Goal: Information Seeking & Learning: Check status

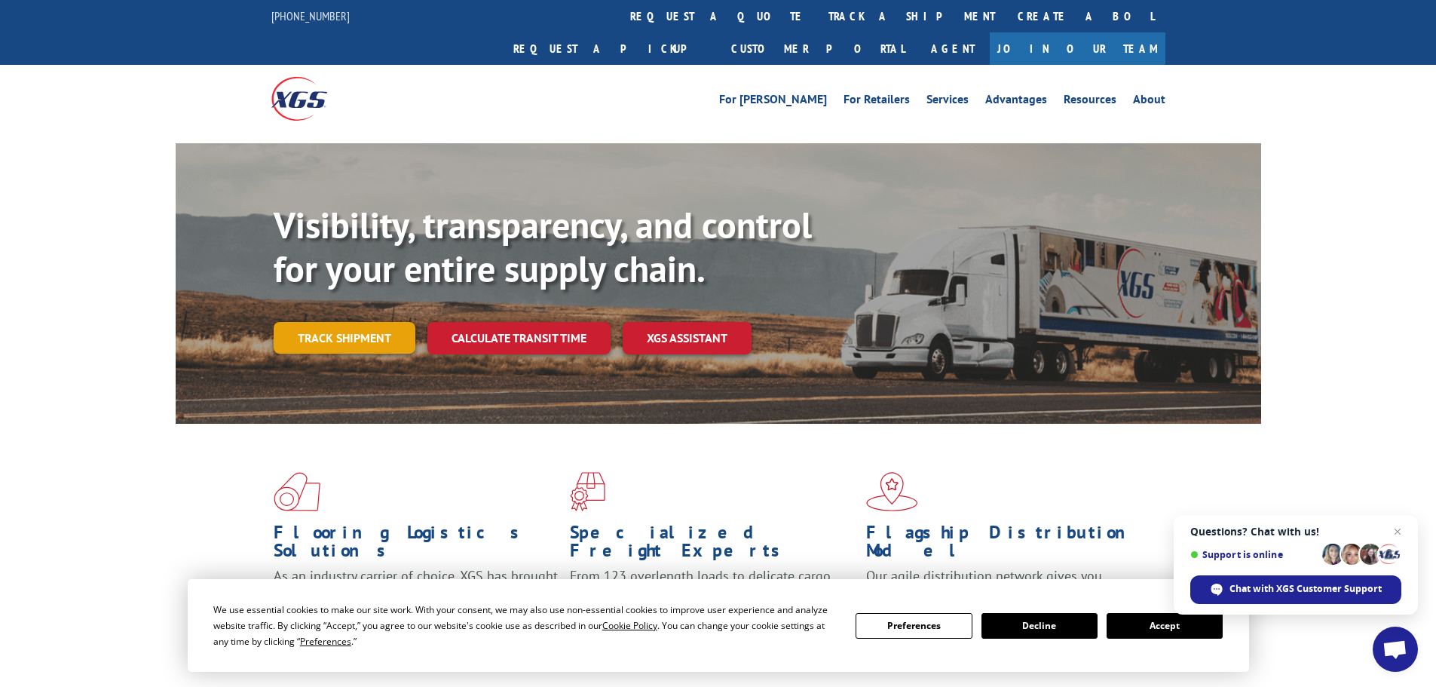
click at [368, 322] on link "Track shipment" at bounding box center [345, 338] width 142 height 32
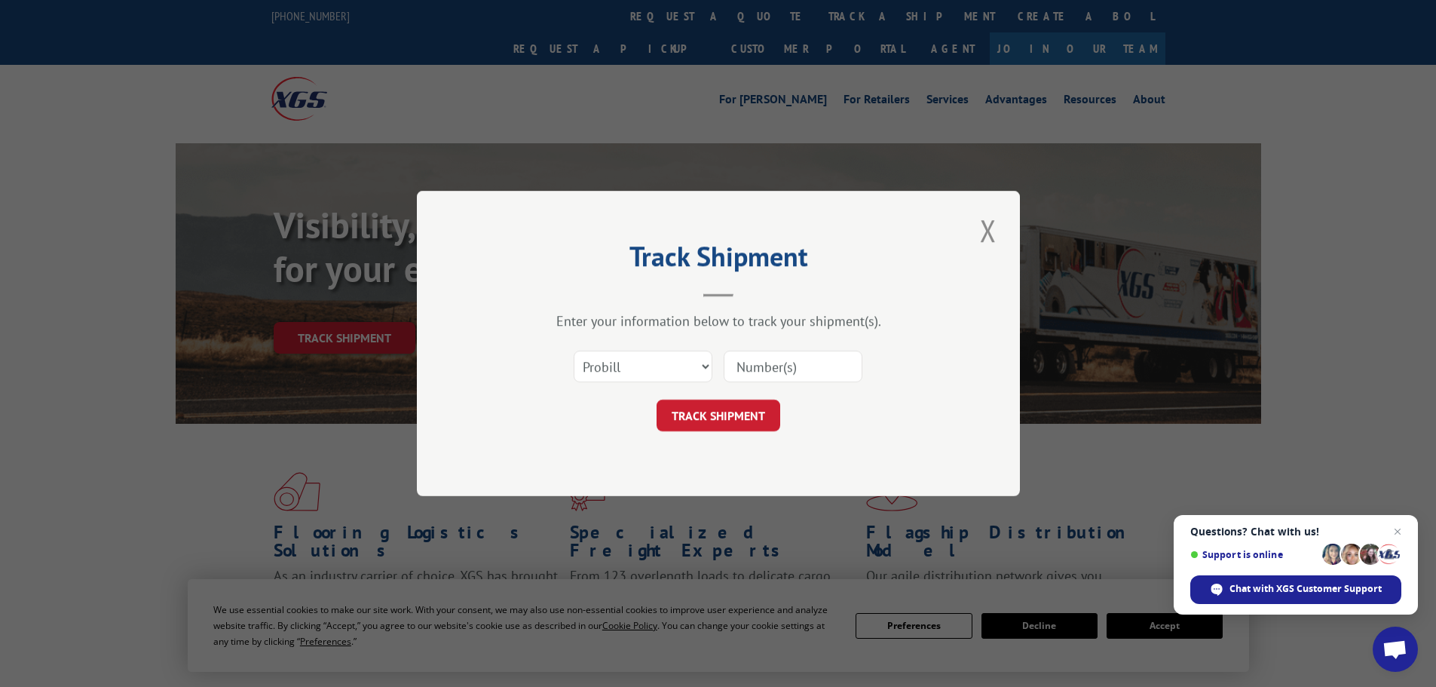
click at [779, 369] on input at bounding box center [793, 367] width 139 height 32
paste input "16330315"
type input "16330315"
click at [728, 418] on button "TRACK SHIPMENT" at bounding box center [719, 416] width 124 height 32
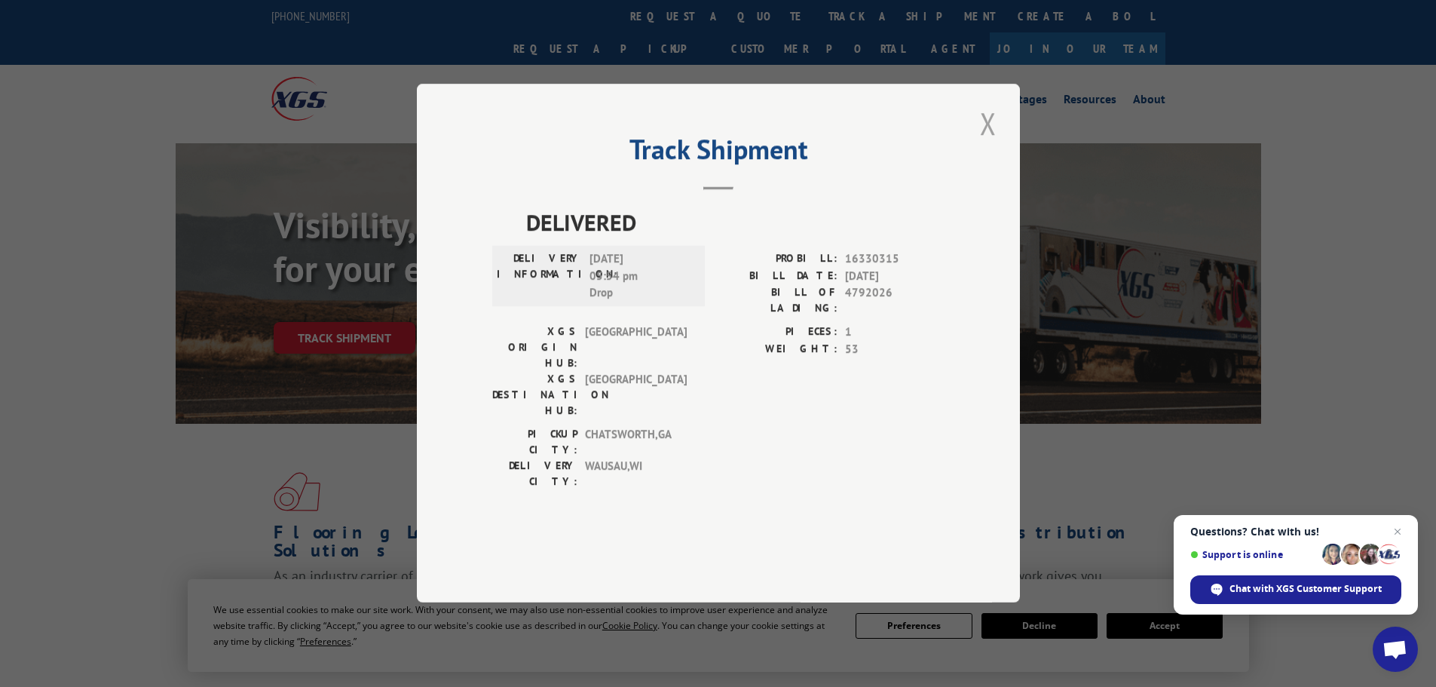
click at [994, 144] on button "Close modal" at bounding box center [989, 123] width 26 height 41
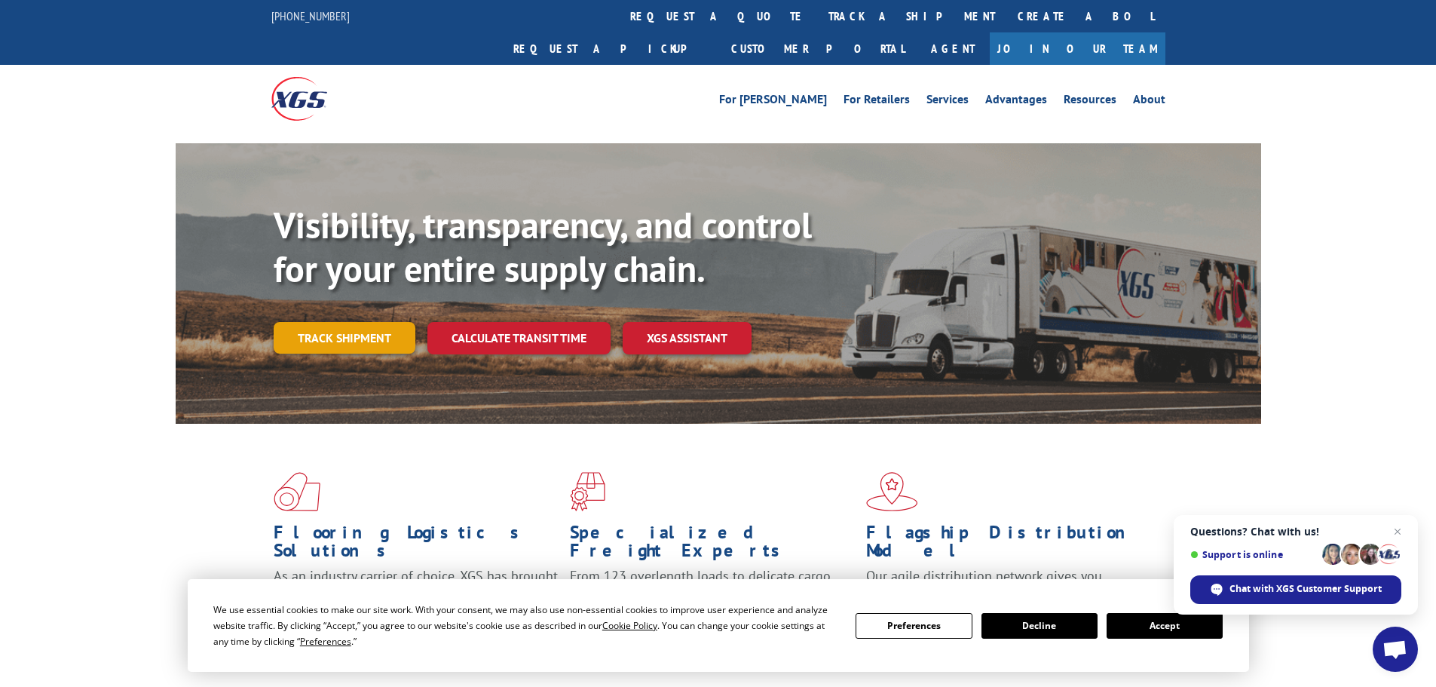
click at [369, 322] on link "Track shipment" at bounding box center [345, 338] width 142 height 32
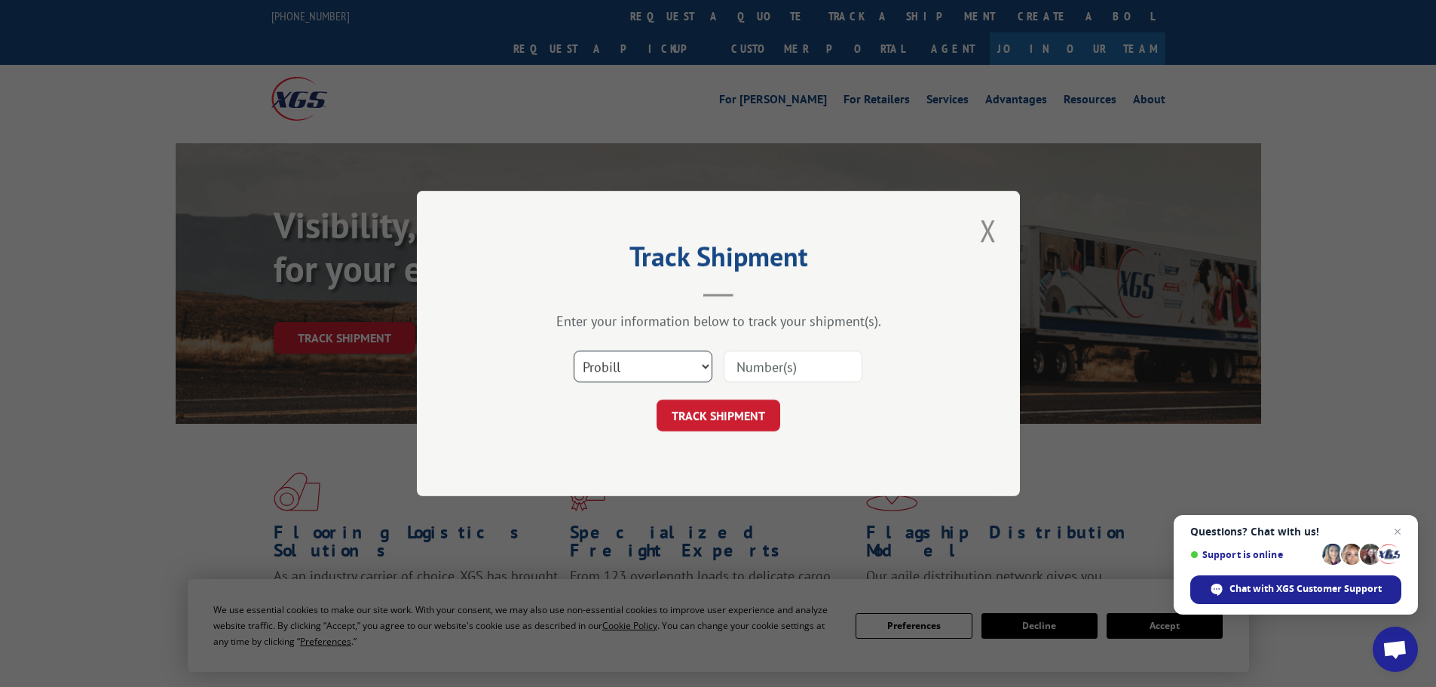
click at [656, 363] on select "Select category... Probill BOL PO" at bounding box center [643, 367] width 139 height 32
select select "po"
click at [574, 351] on select "Select category... Probill BOL PO" at bounding box center [643, 367] width 139 height 32
click at [764, 369] on input at bounding box center [793, 367] width 139 height 32
paste input "42520310"
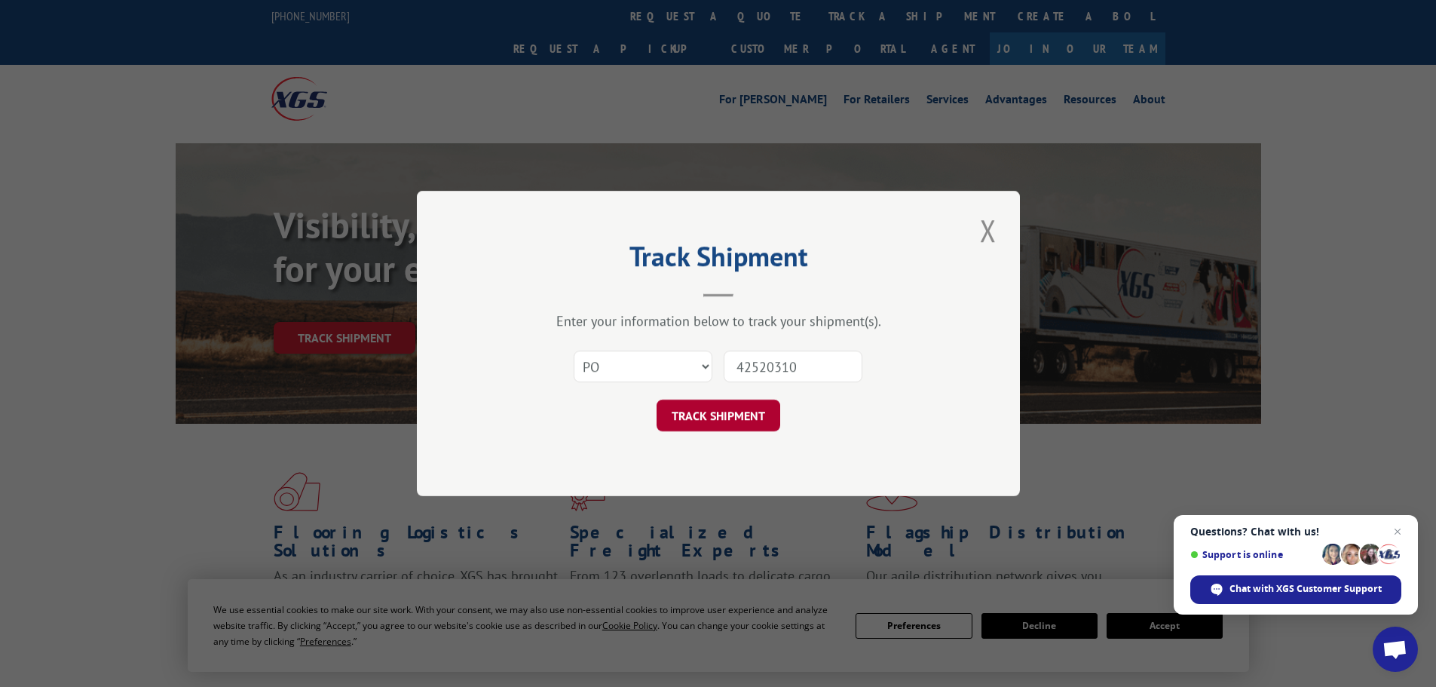
type input "42520310"
click at [707, 423] on button "TRACK SHIPMENT" at bounding box center [719, 416] width 124 height 32
